Goal: Check status: Check status

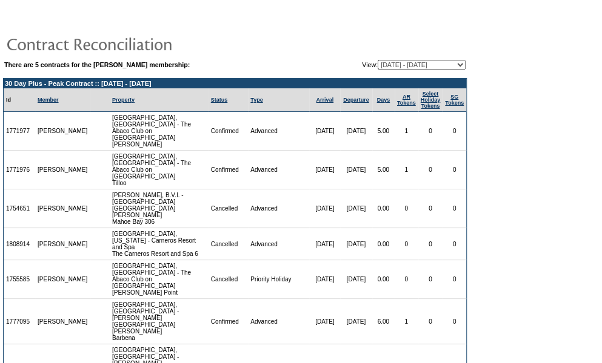
click at [432, 66] on select "[DATE] - [DATE] (Current) [DATE] - [DATE] [DATE] - [DATE] [DATE] - [DATE] [DATE…" at bounding box center [421, 65] width 88 height 10
select select "151870"
click at [377, 60] on select "[DATE] - [DATE] (Current) [DATE] - [DATE] [DATE] - [DATE] [DATE] - [DATE] [DATE…" at bounding box center [421, 65] width 88 height 10
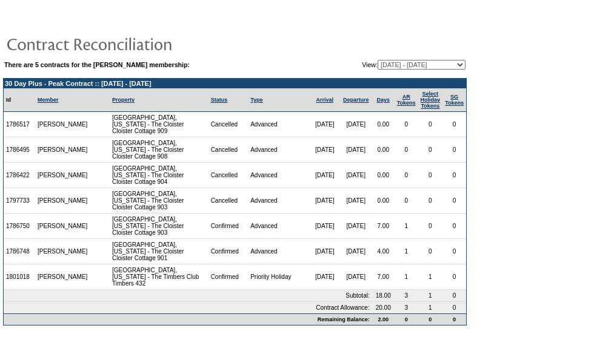
click at [426, 67] on select "10/31/24 - 04/30/26 (Current) 05/01/26 - 04/30/27 05/01/27 - 04/30/28 05/01/28 …" at bounding box center [421, 65] width 88 height 10
select select "151875"
click at [377, 60] on select "10/31/24 - 04/30/26 (Current) 05/01/26 - 04/30/27 05/01/27 - 04/30/28 05/01/28 …" at bounding box center [421, 65] width 88 height 10
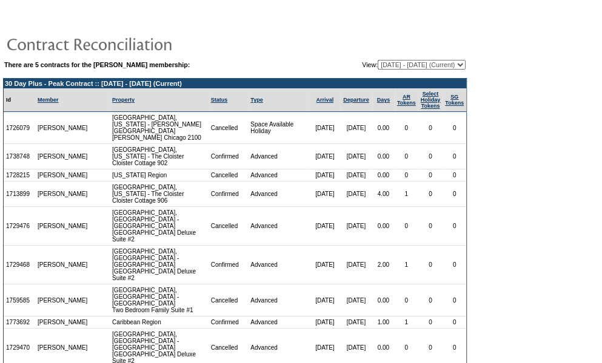
click at [424, 60] on select "[DATE] - [DATE] (Current) [DATE] - [DATE] [DATE] - [DATE] [DATE] - [DATE] [DATE…" at bounding box center [421, 65] width 88 height 10
select select "151858"
click at [377, 60] on select "[DATE] - [DATE] (Current) [DATE] - [DATE] [DATE] - [DATE] [DATE] - [DATE] [DATE…" at bounding box center [421, 65] width 88 height 10
